Goal: Information Seeking & Learning: Understand process/instructions

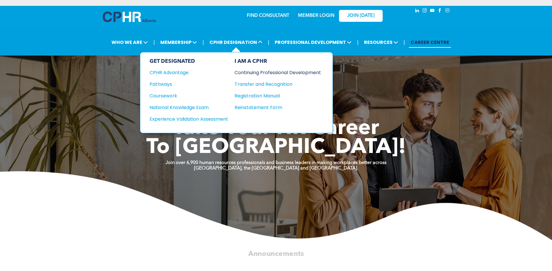
click at [273, 75] on div "Continuing Professional Development" at bounding box center [273, 72] width 78 height 7
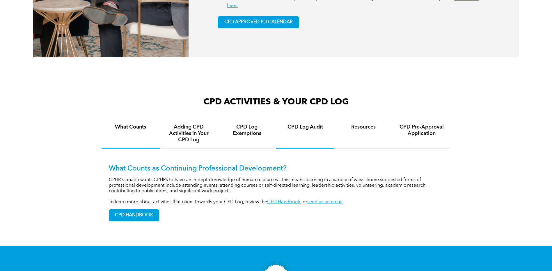
scroll to position [407, 0]
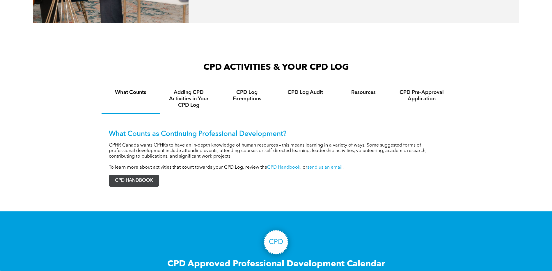
click at [135, 181] on span "CPD HANDBOOK" at bounding box center [134, 180] width 50 height 11
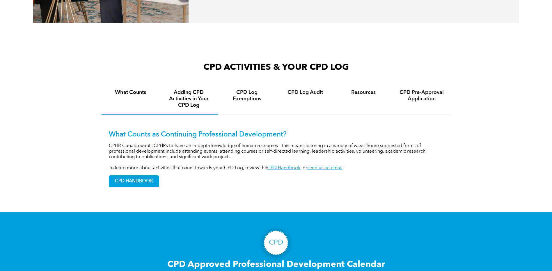
click at [197, 109] on div "Adding CPD Activities in Your CPD Log" at bounding box center [189, 99] width 58 height 31
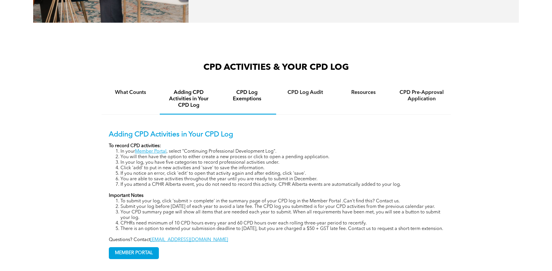
click at [245, 94] on h4 "CPD Log Exemptions" at bounding box center [247, 95] width 48 height 13
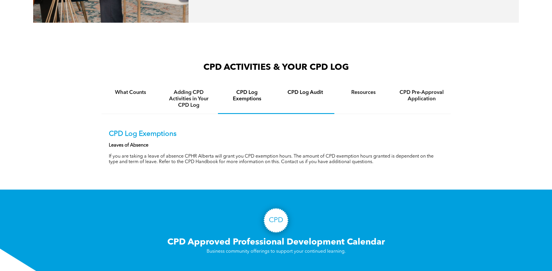
click at [302, 90] on div "CPD Log Audit" at bounding box center [305, 99] width 58 height 30
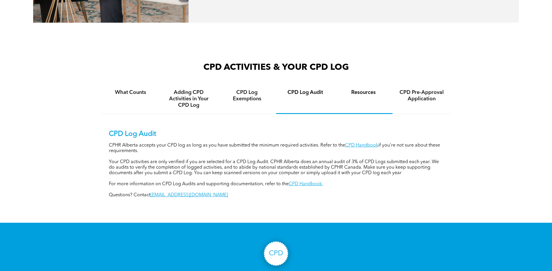
click at [375, 98] on div "Resources" at bounding box center [363, 99] width 58 height 30
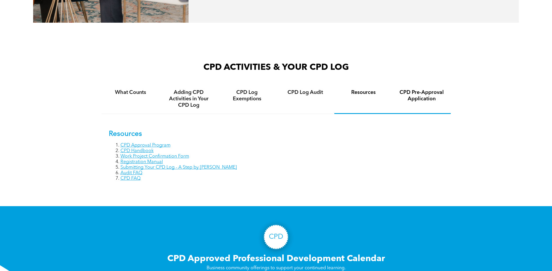
click at [426, 91] on h4 "CPD Pre-Approval Application" at bounding box center [422, 95] width 48 height 13
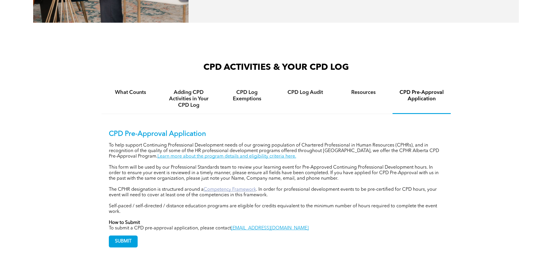
click at [223, 190] on link "Competency Framework" at bounding box center [230, 189] width 52 height 5
